Goal: Transaction & Acquisition: Purchase product/service

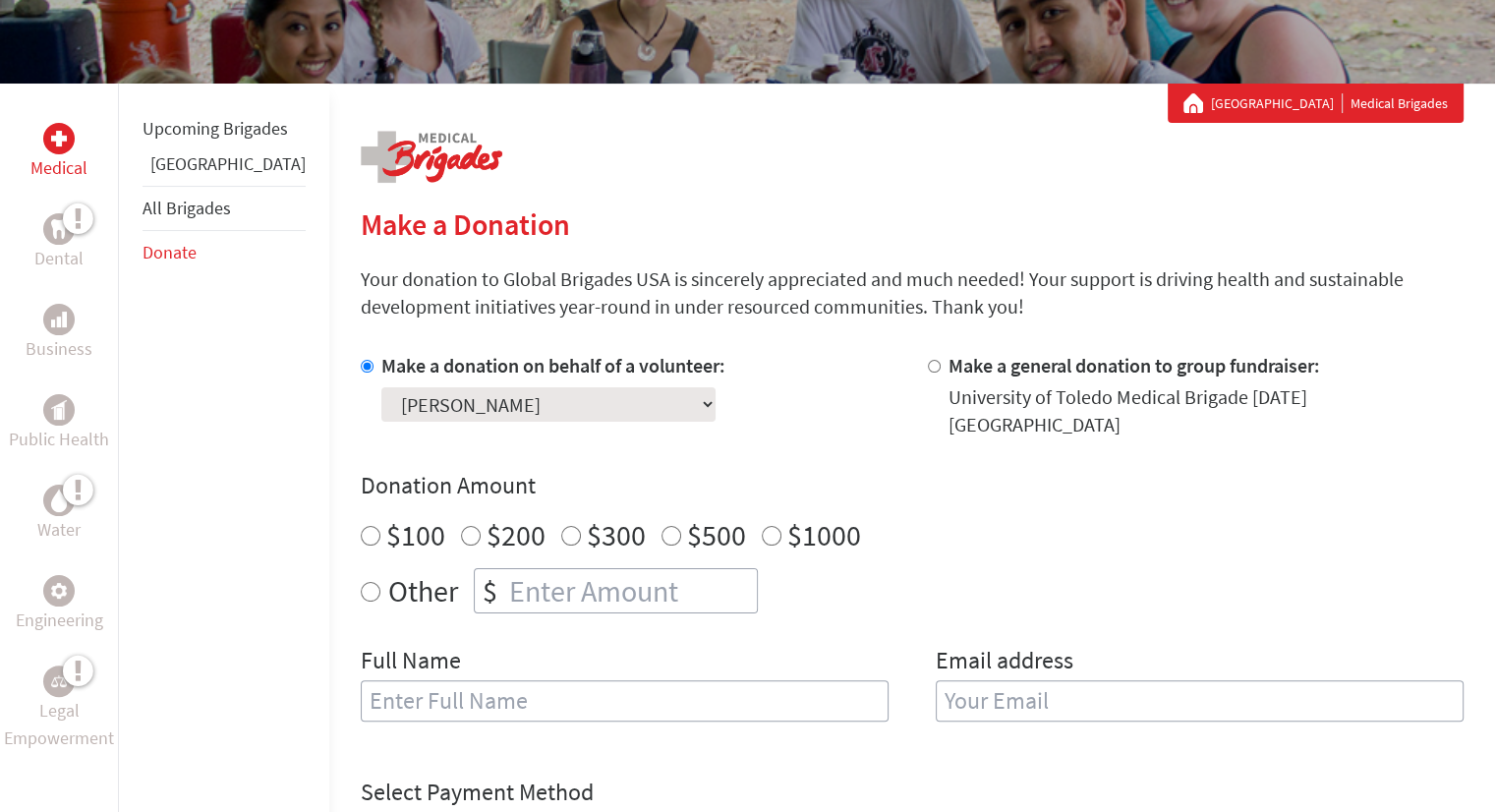
scroll to position [321, 0]
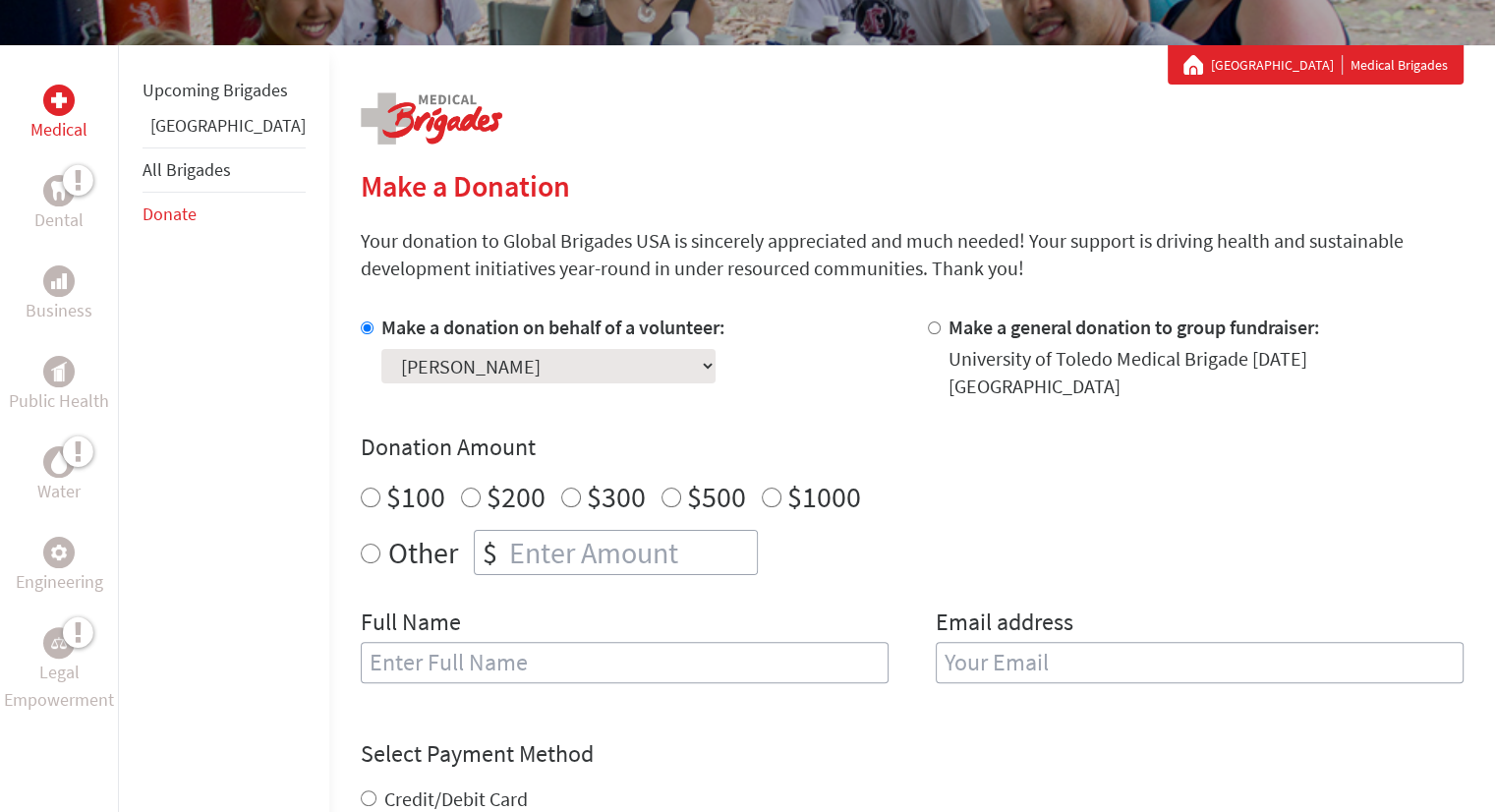
click at [635, 546] on input "number" at bounding box center [631, 552] width 251 height 43
radio input "true"
type input "250"
type input "t"
click at [721, 650] on input "[PERSON_NAME]" at bounding box center [624, 662] width 527 height 41
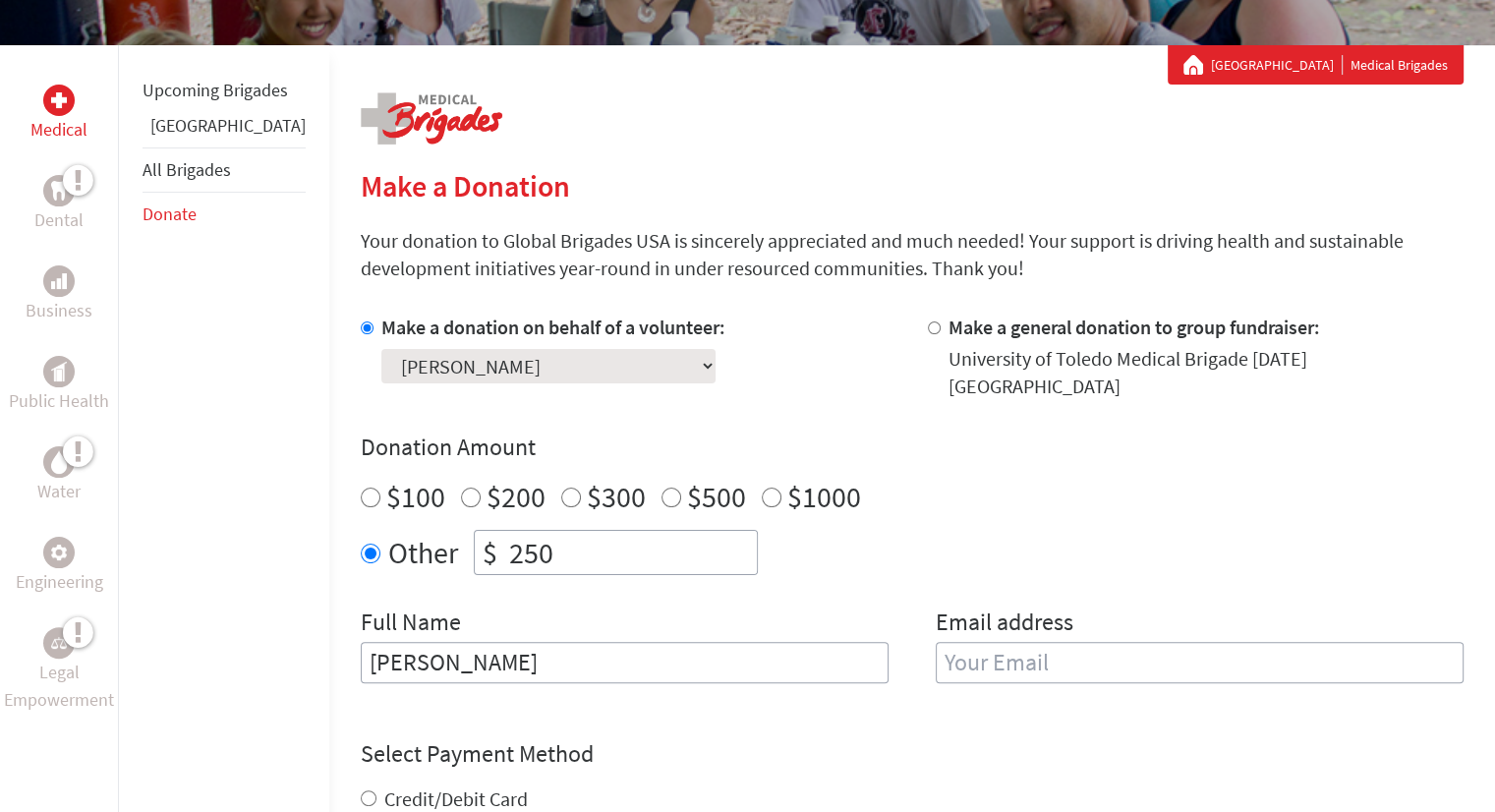
type input "[PERSON_NAME]"
type input "[EMAIL_ADDRESS][DOMAIN_NAME]"
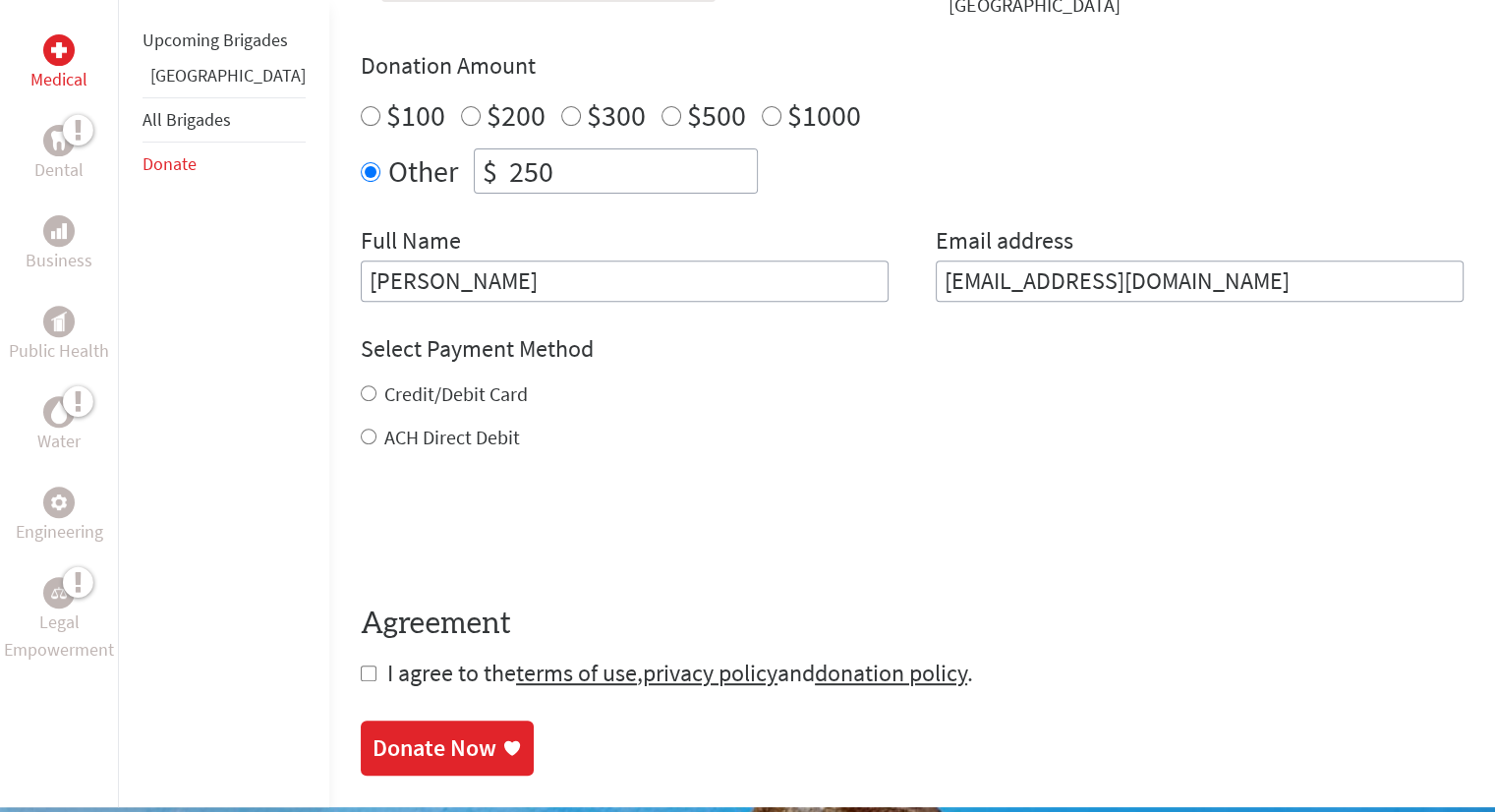
scroll to position [711, 0]
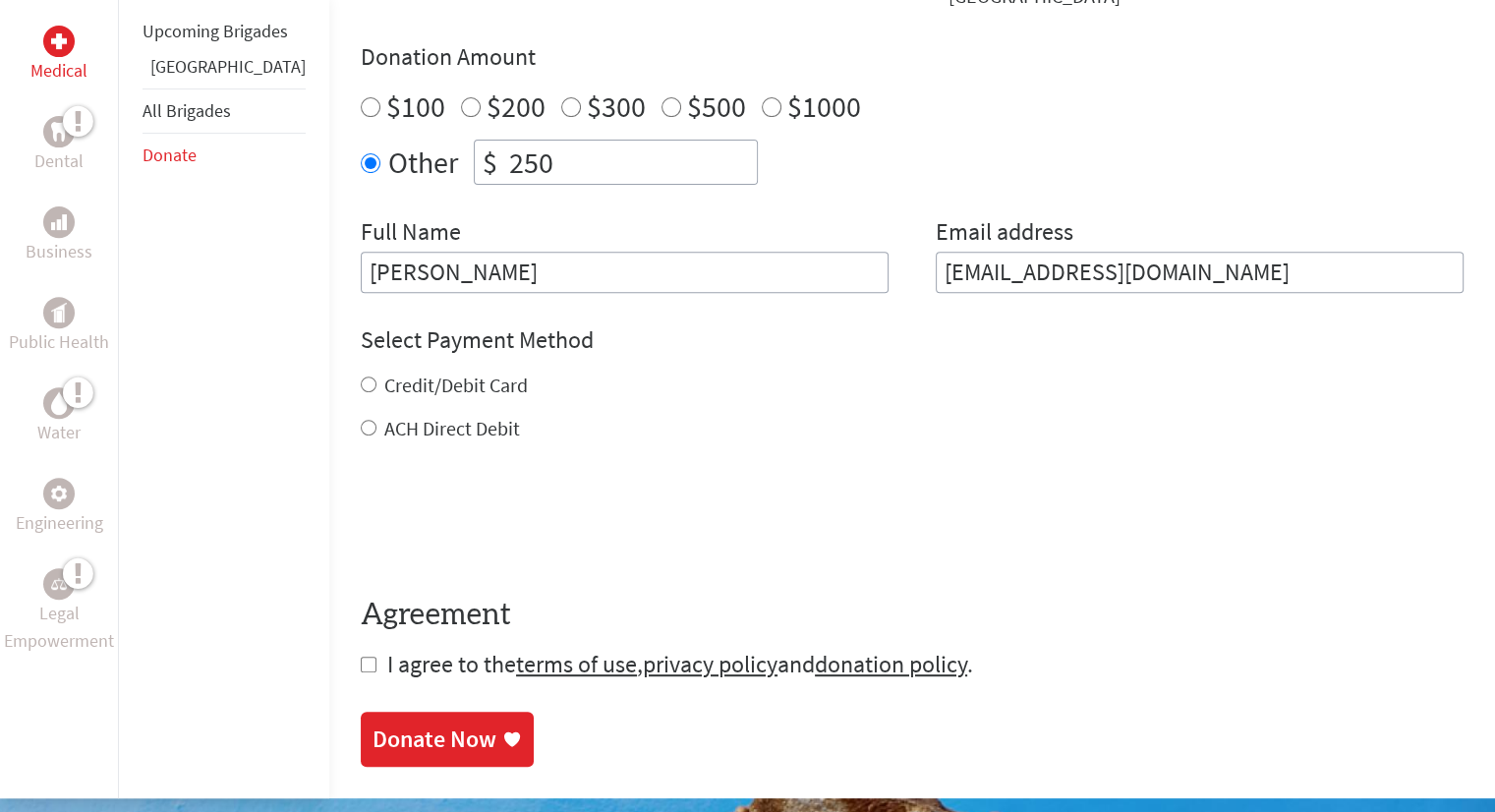
click at [361, 656] on input "checkbox" at bounding box center [369, 664] width 16 height 16
checkbox input "true"
click at [384, 372] on label "Credit/Debit Card" at bounding box center [456, 384] width 144 height 25
click at [374, 376] on input "Credit/Debit Card" at bounding box center [369, 384] width 16 height 16
radio input "true"
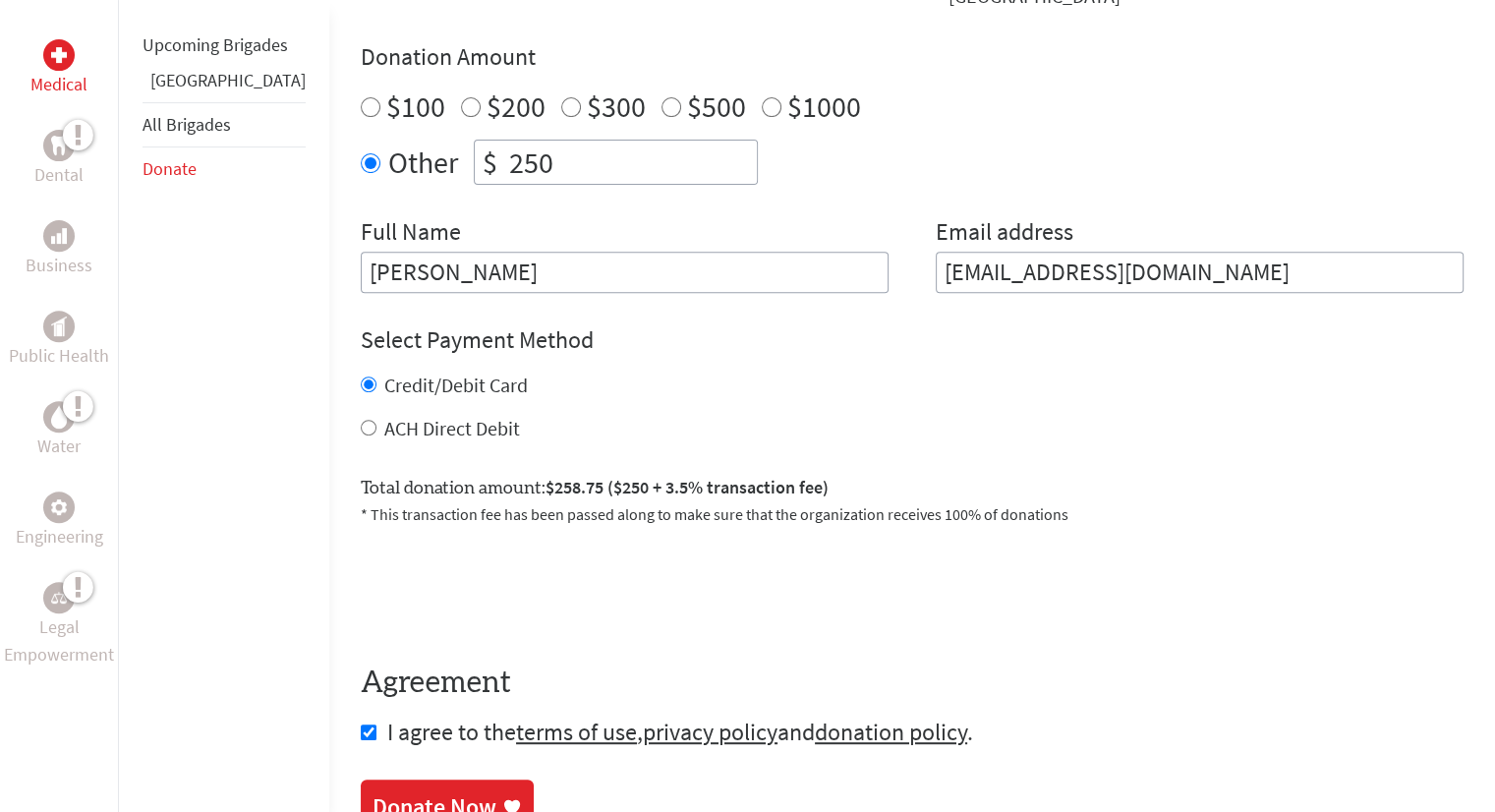
click at [361, 420] on input "ACH Direct Debit" at bounding box center [369, 428] width 16 height 16
radio input "true"
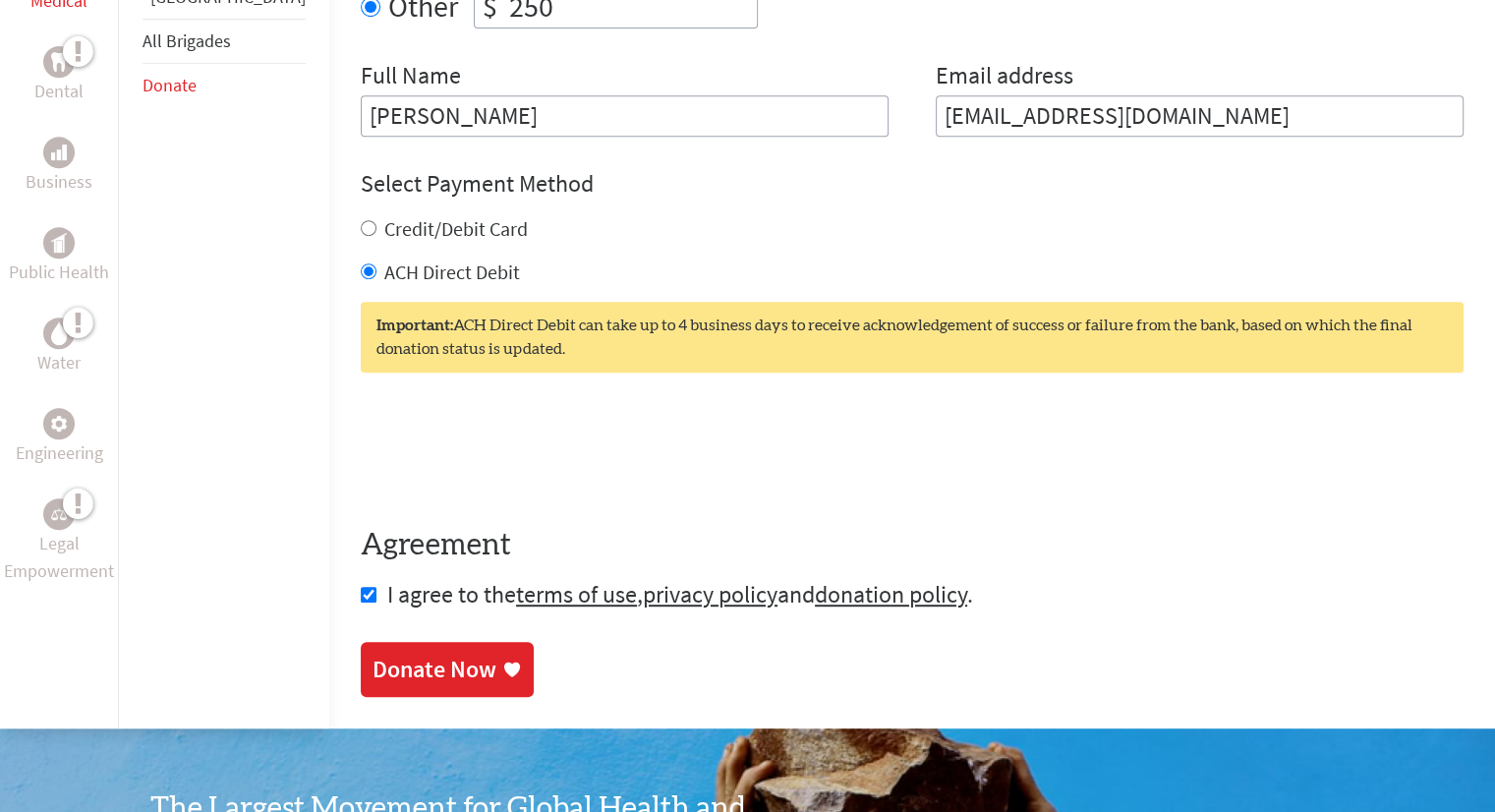
scroll to position [869, 0]
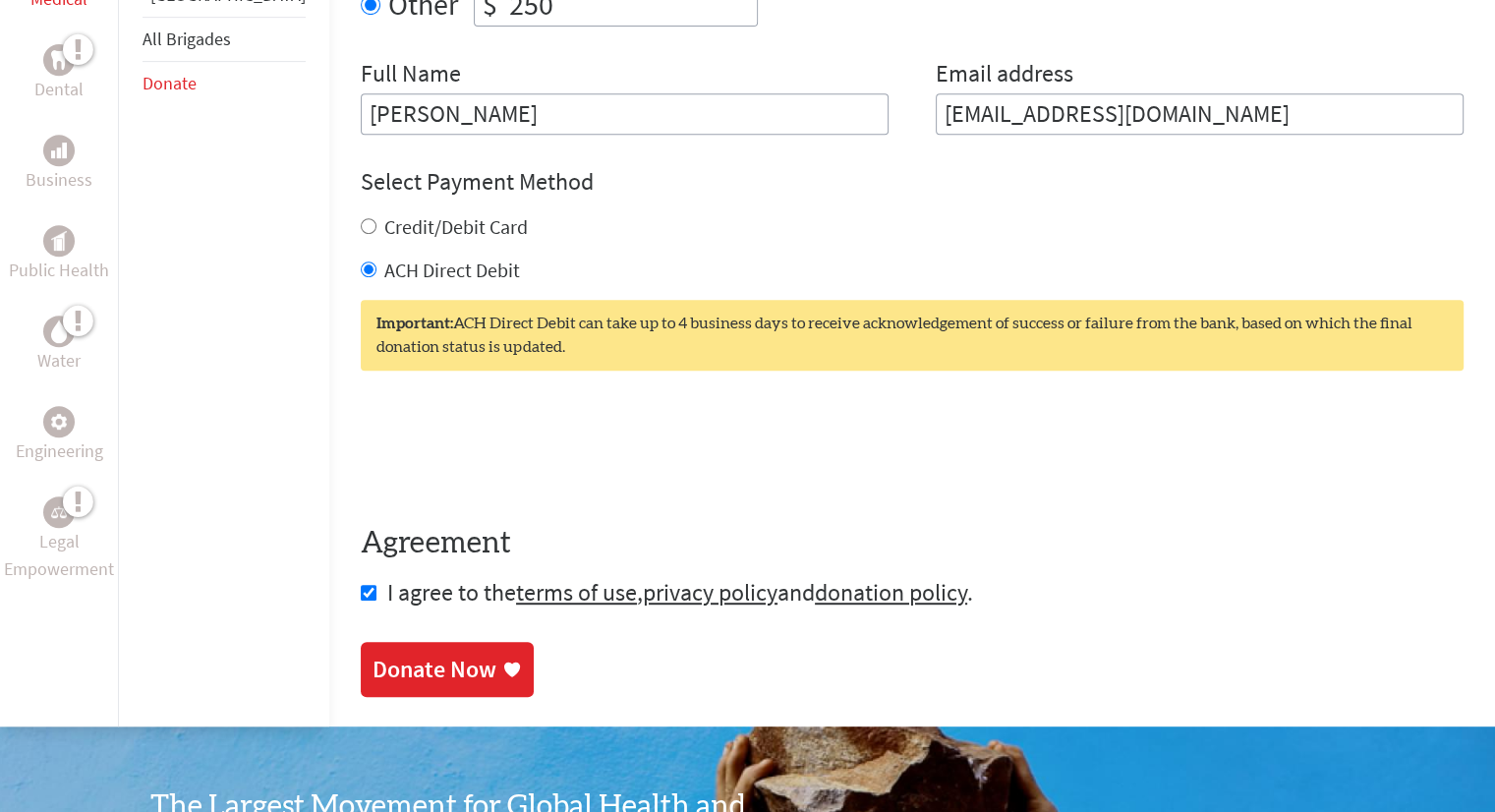
click at [380, 666] on div "Donate Now" at bounding box center [435, 669] width 124 height 32
